Goal: Task Accomplishment & Management: Manage account settings

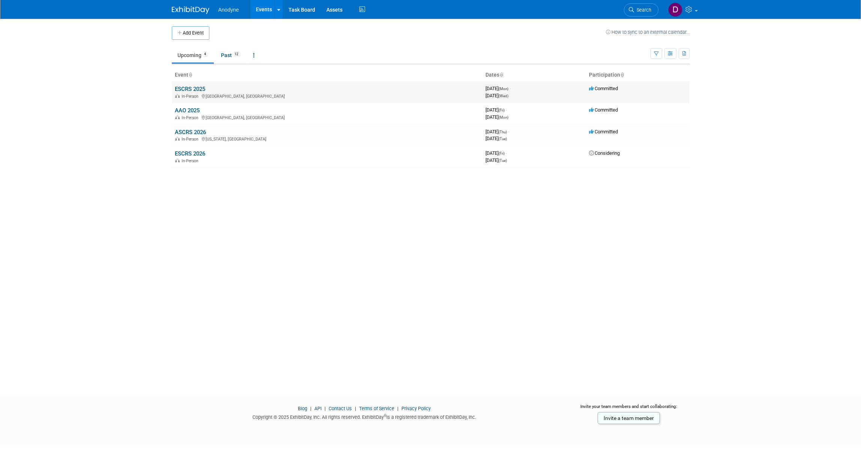
click at [198, 88] on link "ESCRS 2025" at bounding box center [190, 89] width 30 height 7
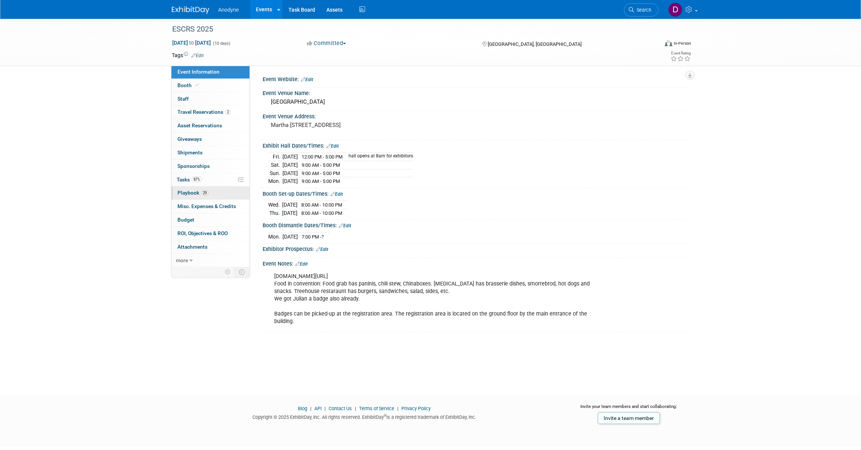
click at [220, 193] on link "29 Playbook 29" at bounding box center [210, 192] width 78 height 13
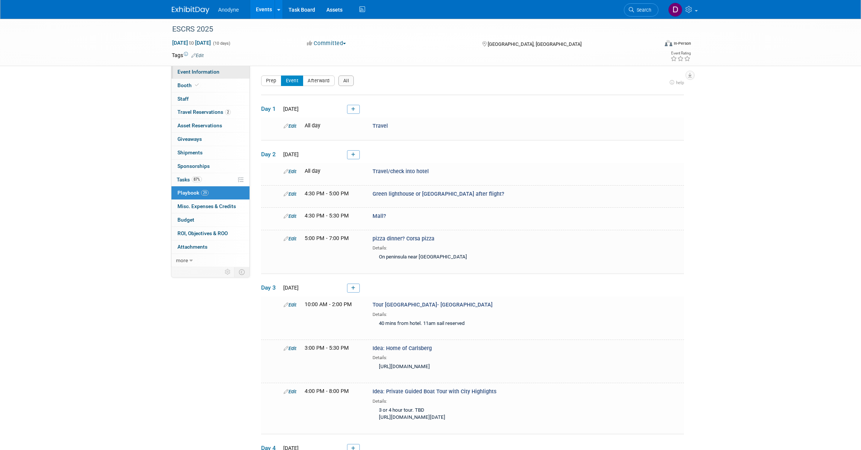
click at [217, 73] on span "Event Information" at bounding box center [199, 72] width 42 height 6
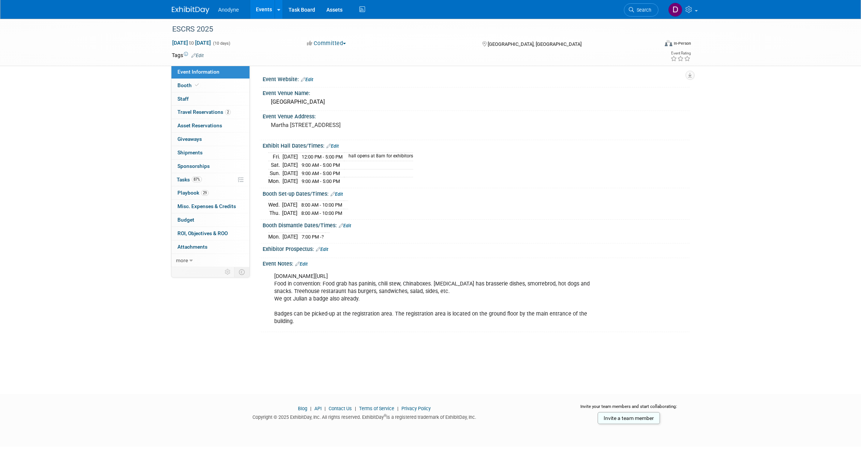
click at [192, 8] on img at bounding box center [191, 10] width 38 height 8
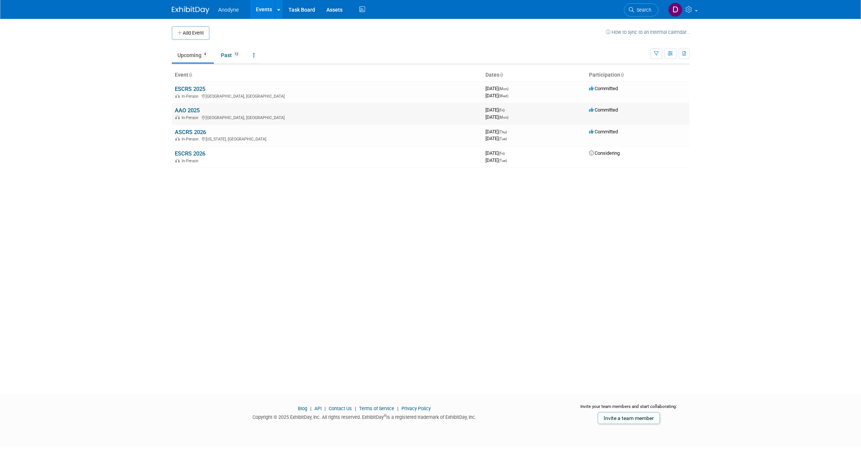
click at [190, 111] on link "AAO 2025" at bounding box center [187, 110] width 25 height 7
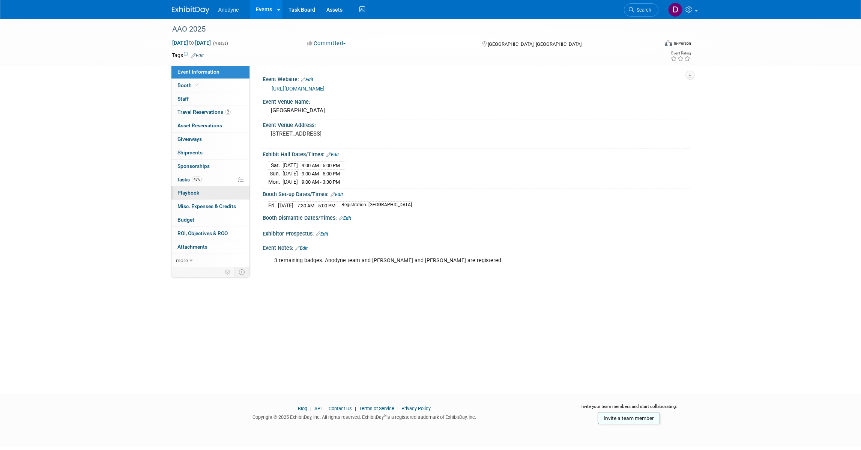
click at [215, 188] on link "0 Playbook 0" at bounding box center [210, 192] width 78 height 13
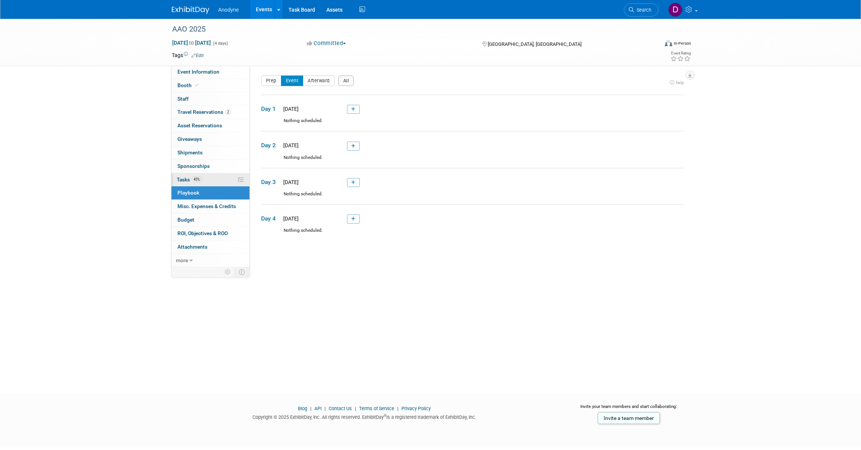
click at [215, 183] on link "43% Tasks 43%" at bounding box center [210, 179] width 78 height 13
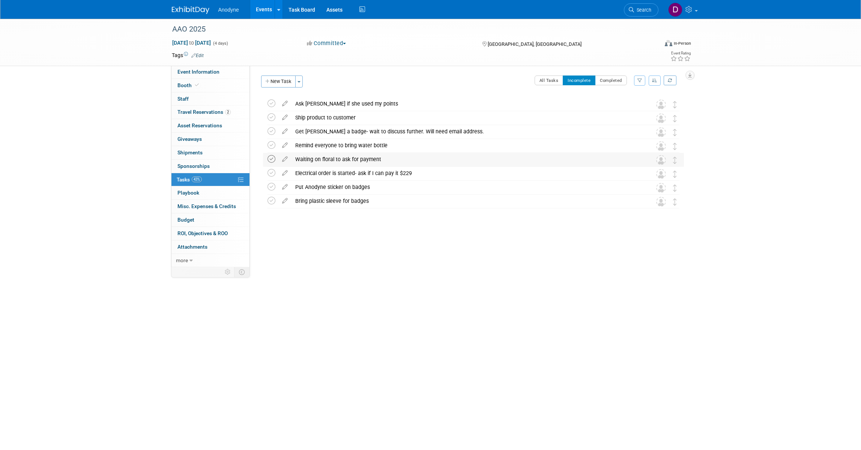
click at [273, 161] on icon at bounding box center [272, 159] width 8 height 8
click at [207, 71] on span "Event Information" at bounding box center [199, 72] width 42 height 6
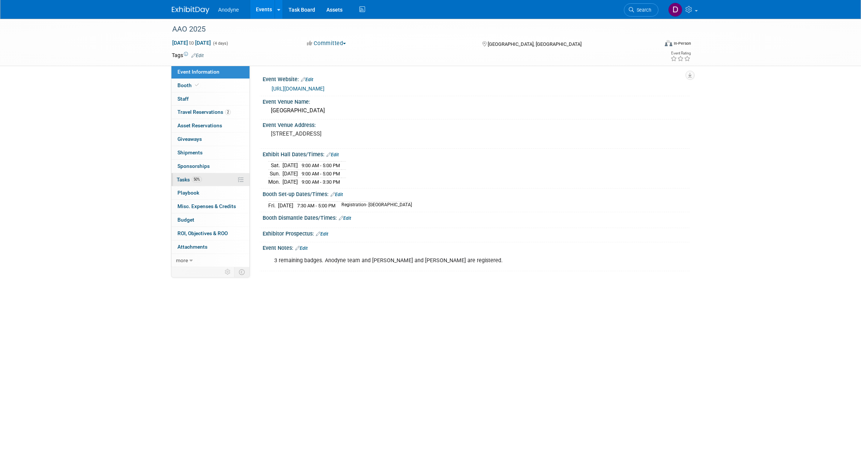
click at [205, 181] on link "50% Tasks 50%" at bounding box center [210, 179] width 78 height 13
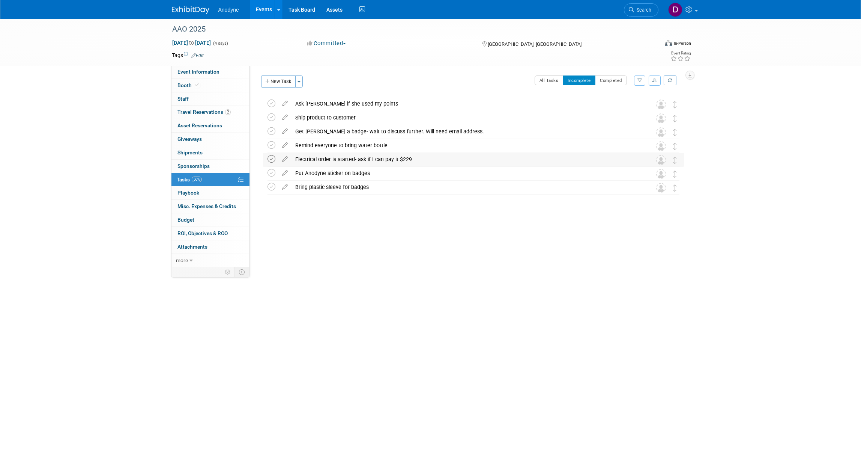
click at [272, 157] on icon at bounding box center [272, 159] width 8 height 8
click at [193, 72] on span "Event Information" at bounding box center [199, 72] width 42 height 6
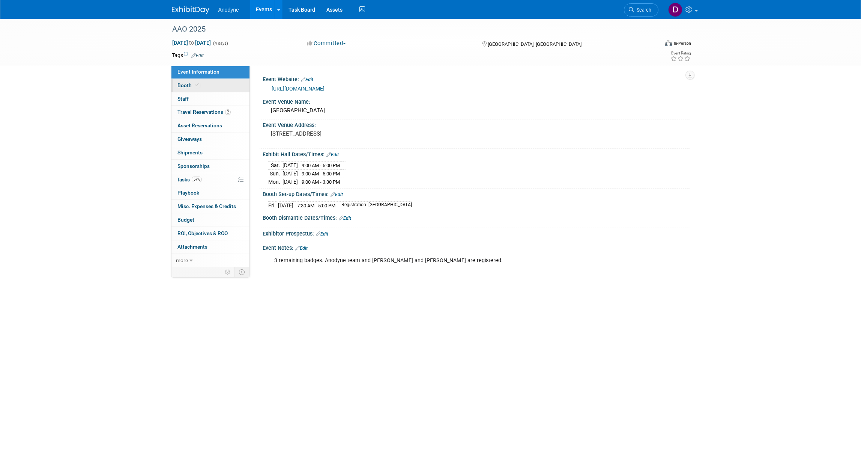
click at [211, 85] on link "Booth" at bounding box center [210, 85] width 78 height 13
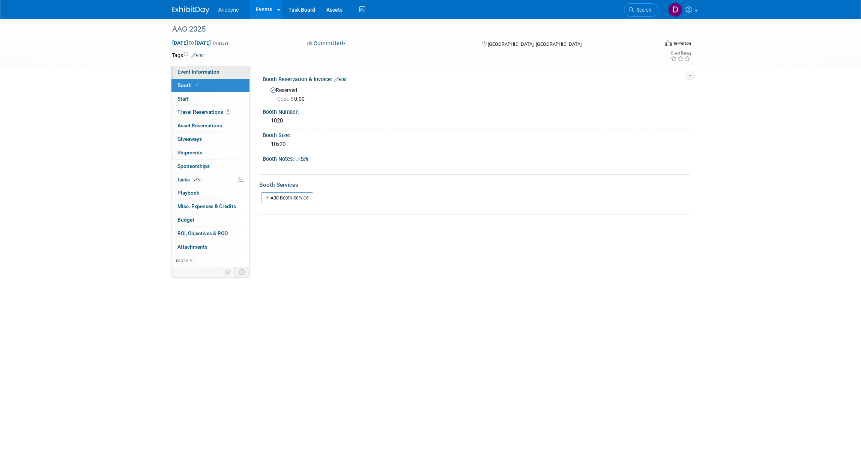
click at [212, 69] on span "Event Information" at bounding box center [199, 72] width 42 height 6
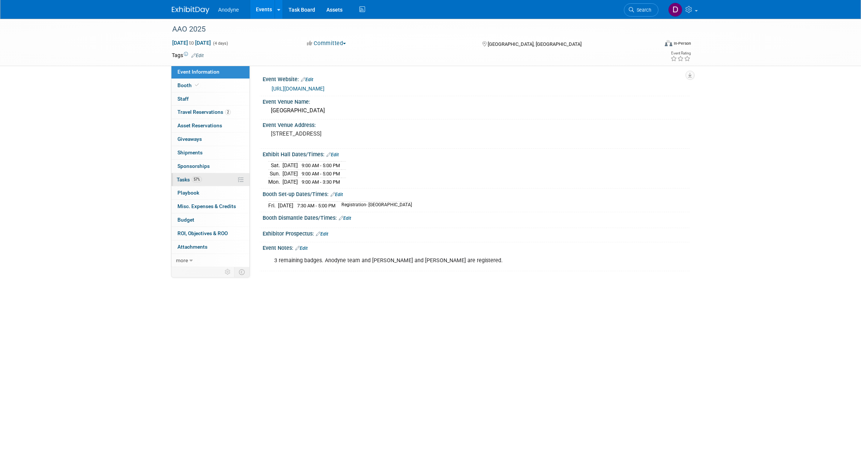
click at [207, 180] on link "57% Tasks 57%" at bounding box center [210, 179] width 78 height 13
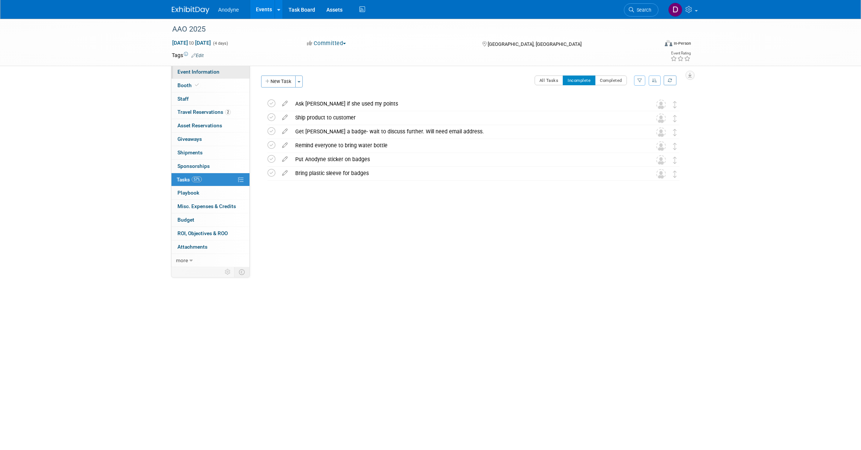
click at [201, 74] on span "Event Information" at bounding box center [199, 72] width 42 height 6
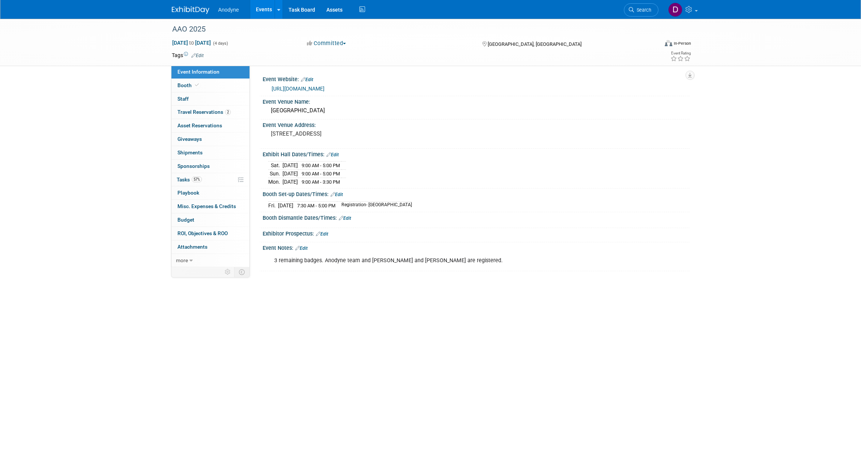
click at [128, 62] on div "AAO 2025 Oct 17, 2025 to Oct 20, 2025 (4 days) Oct 17, 2025 to Oct 20, 2025 Com…" at bounding box center [430, 42] width 861 height 47
click at [215, 179] on link "57% Tasks 57%" at bounding box center [210, 179] width 78 height 13
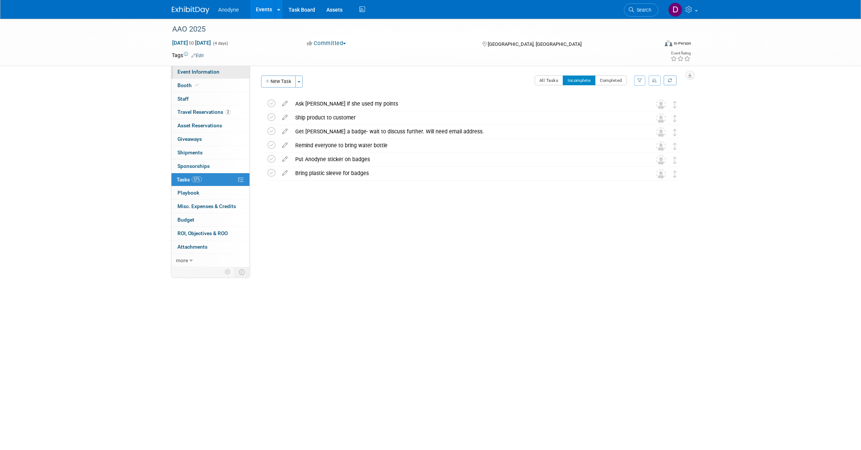
click at [209, 73] on span "Event Information" at bounding box center [199, 72] width 42 height 6
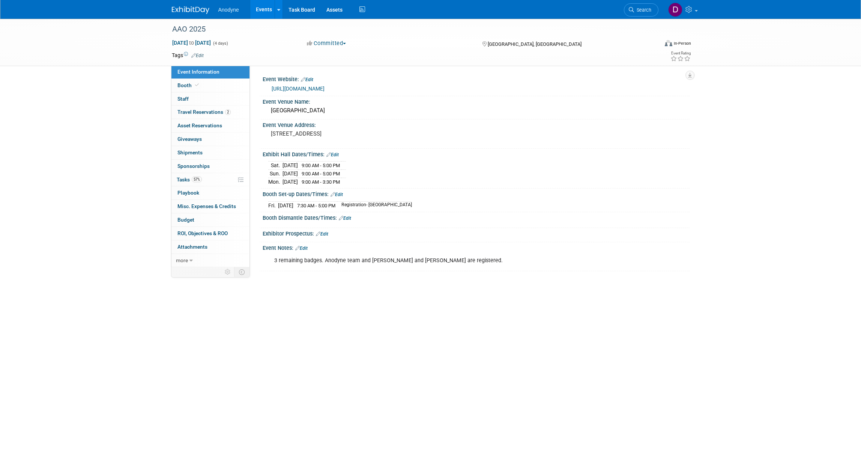
click at [191, 10] on img at bounding box center [191, 10] width 38 height 8
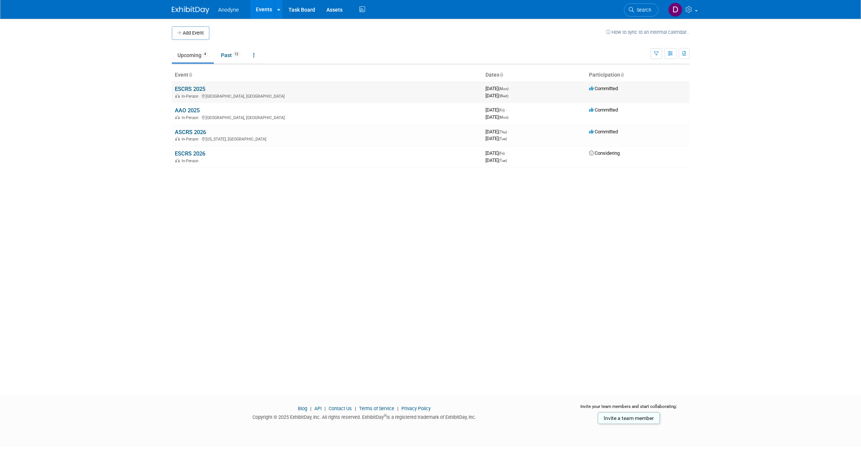
click at [193, 88] on link "ESCRS 2025" at bounding box center [190, 89] width 30 height 7
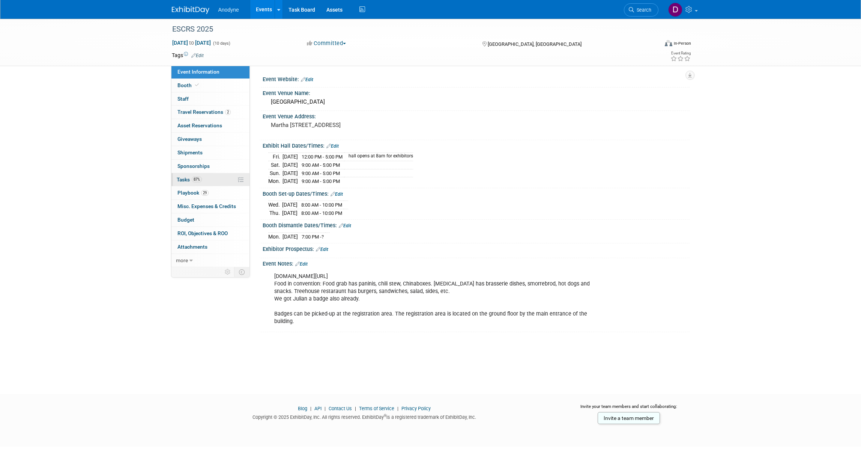
click at [218, 183] on link "87% Tasks 87%" at bounding box center [210, 179] width 78 height 13
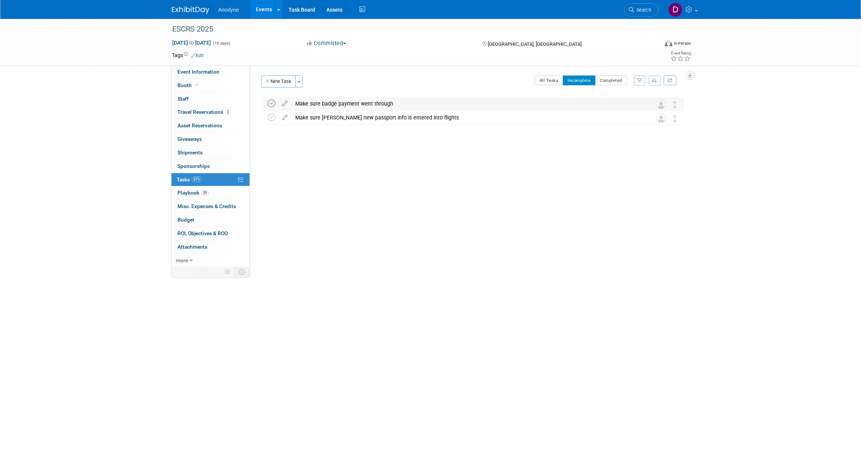
click at [270, 104] on icon at bounding box center [272, 103] width 8 height 8
click at [274, 105] on icon at bounding box center [272, 103] width 8 height 8
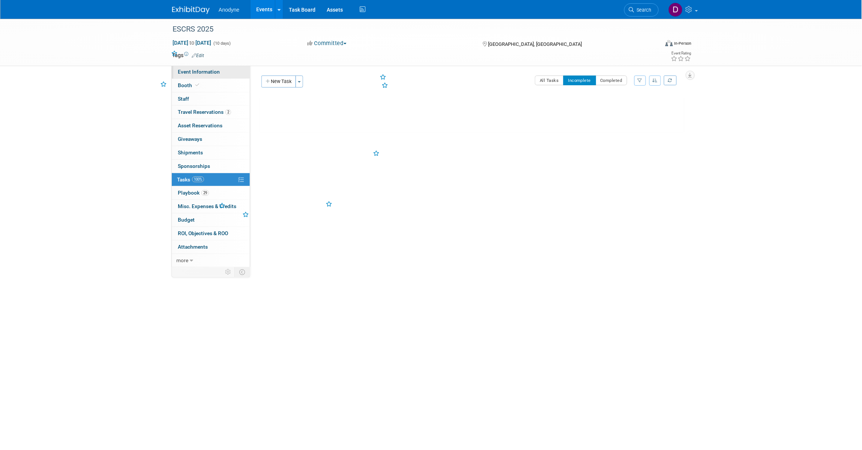
click at [196, 70] on span "Event Information" at bounding box center [199, 72] width 42 height 6
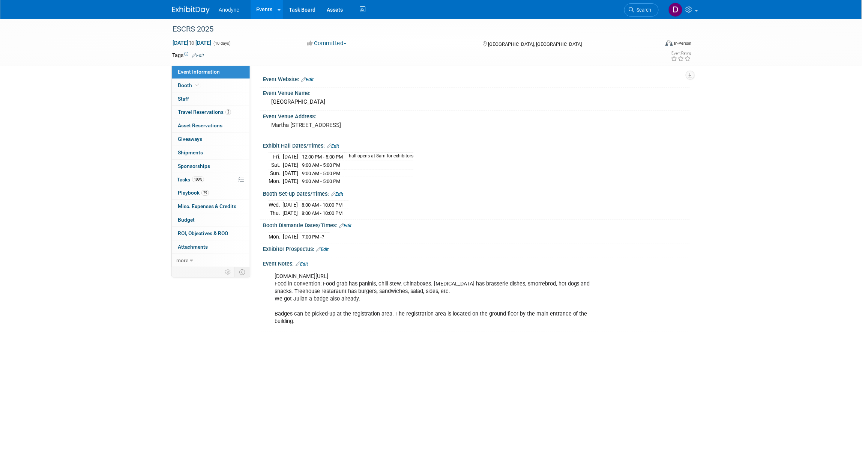
click at [111, 108] on div "ESCRS 2025 [DATE] to [DATE] (10 days) [DATE] to [DATE] Committed Committed Cons…" at bounding box center [431, 199] width 862 height 361
